Goal: Task Accomplishment & Management: Manage account settings

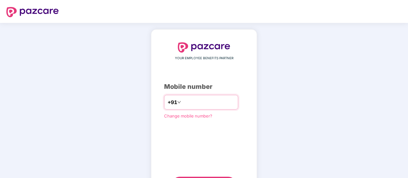
click at [207, 106] on input "number" at bounding box center [208, 102] width 52 height 10
type input "**********"
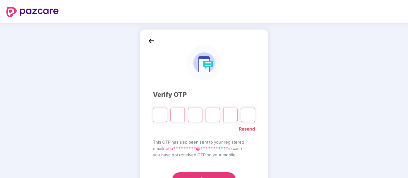
type input "*"
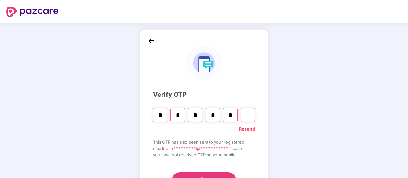
type input "*"
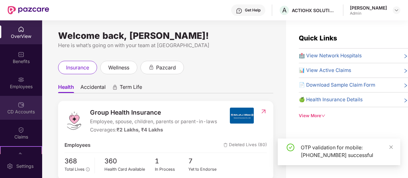
click at [24, 108] on div "CD Accounts" at bounding box center [21, 108] width 42 height 24
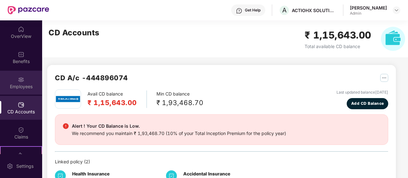
click at [18, 84] on div "Employees" at bounding box center [21, 87] width 42 height 6
